Goal: Book appointment/travel/reservation

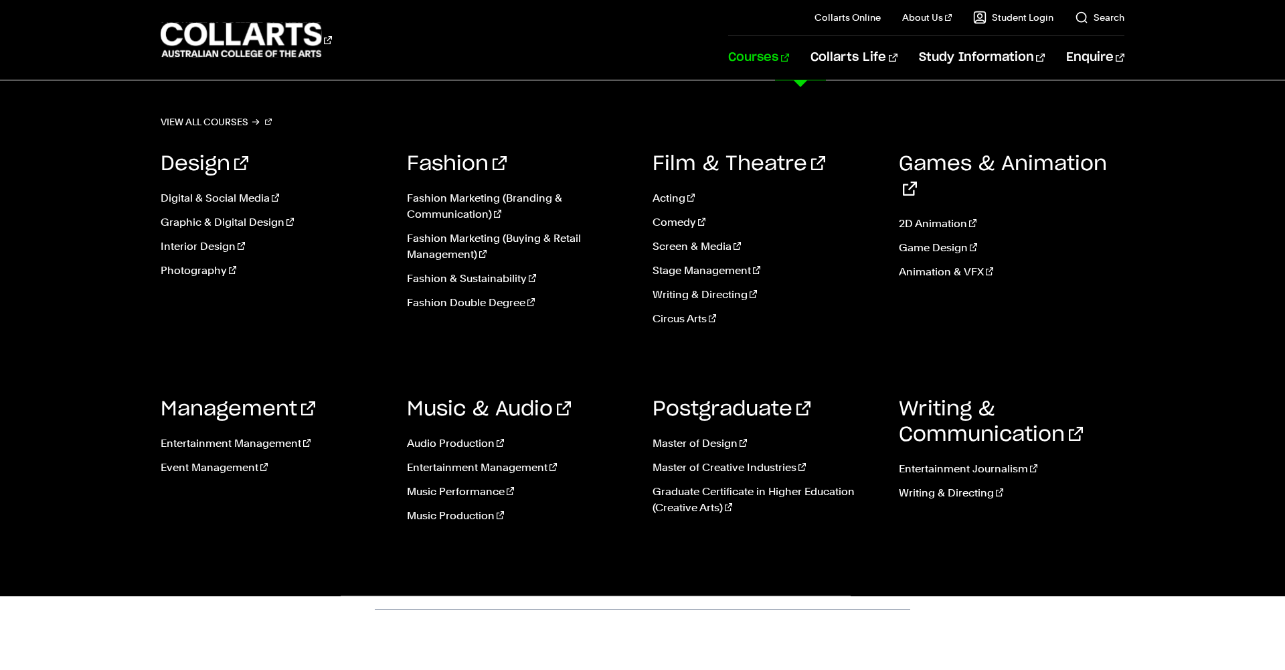
scroll to position [3, 0]
click at [204, 242] on link "Interior Design" at bounding box center [274, 246] width 226 height 16
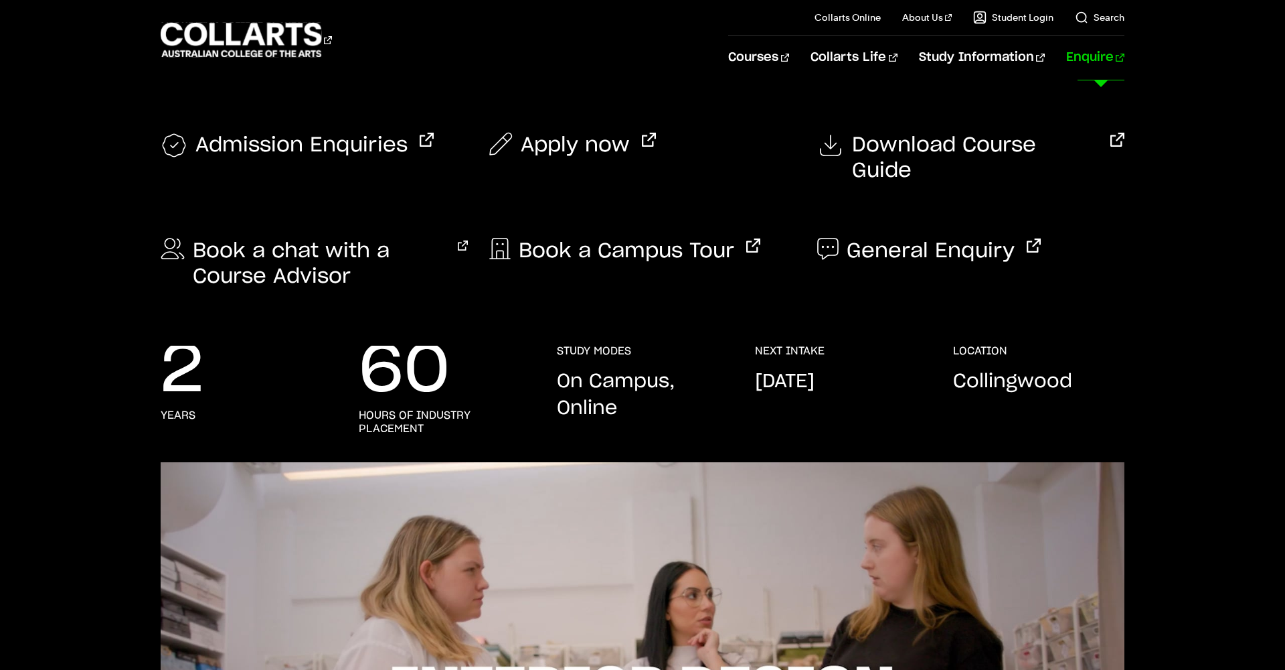
click at [1116, 54] on link "Enquire" at bounding box center [1096, 57] width 58 height 44
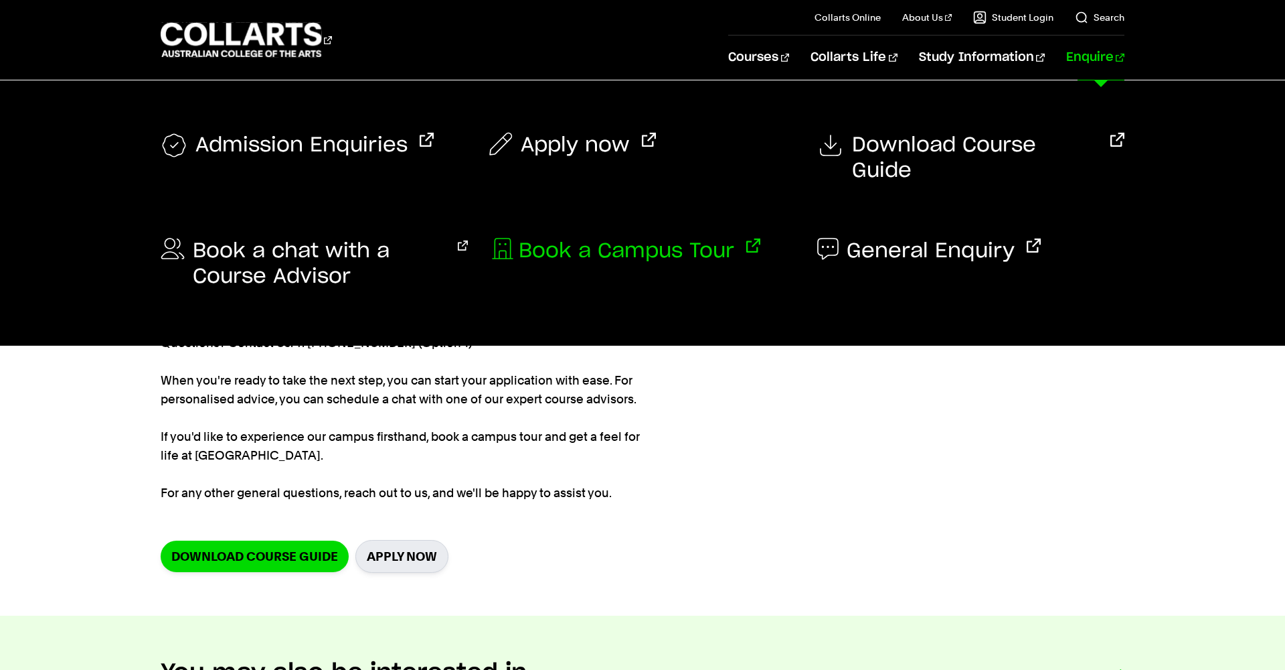
scroll to position [0, 1]
click at [619, 238] on span "Book a Campus Tour" at bounding box center [627, 250] width 216 height 25
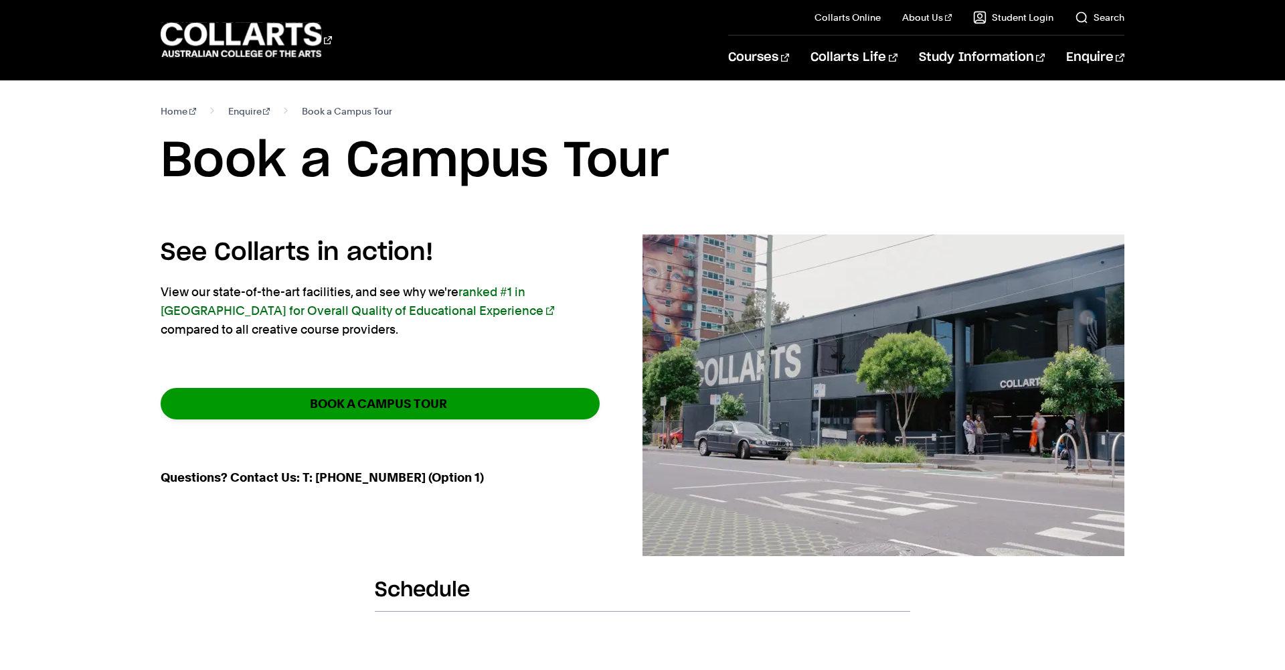
click at [428, 394] on link "BOOK A CAMPUS TOUR" at bounding box center [380, 403] width 439 height 31
